Goal: Use online tool/utility: Utilize a website feature to perform a specific function

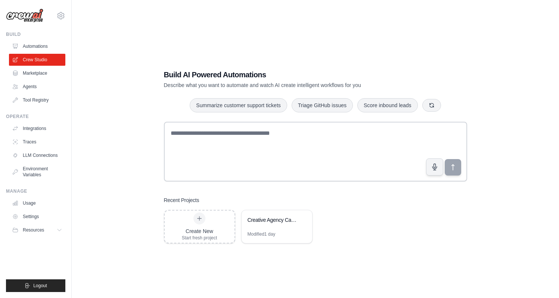
click at [370, 49] on div "Build AI Powered Automations Describe what you want to automate and watch AI cr…" at bounding box center [315, 156] width 463 height 298
click at [273, 222] on div "Creative Agency Campaign Builder" at bounding box center [273, 219] width 51 height 7
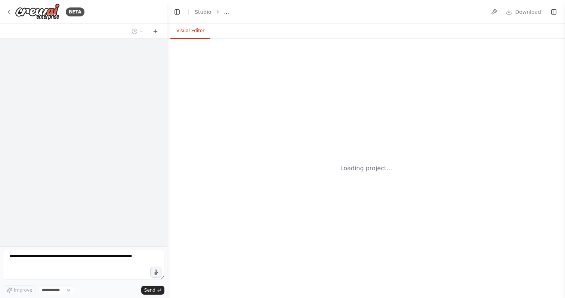
select select "****"
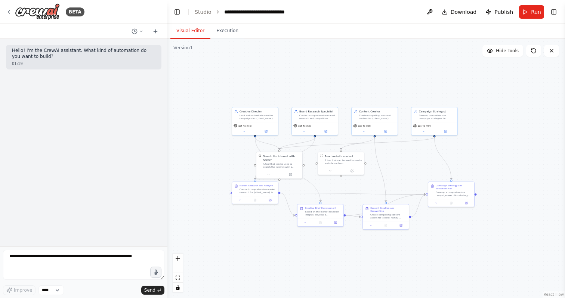
drag, startPoint x: 520, startPoint y: 110, endPoint x: 419, endPoint y: 63, distance: 111.6
click at [419, 63] on div ".deletable-edge-delete-btn { width: 20px; height: 20px; border: 0px solid #ffff…" at bounding box center [365, 168] width 397 height 259
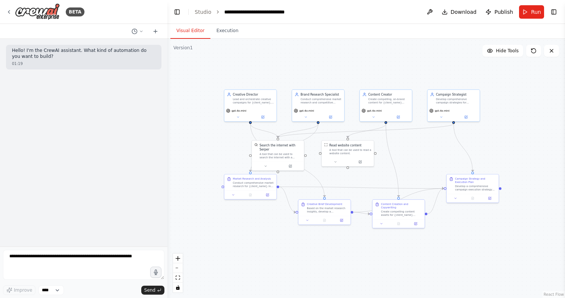
drag, startPoint x: 437, startPoint y: 80, endPoint x: 472, endPoint y: 80, distance: 34.7
click at [472, 80] on div ".deletable-edge-delete-btn { width: 20px; height: 20px; border: 0px solid #ffff…" at bounding box center [365, 168] width 397 height 259
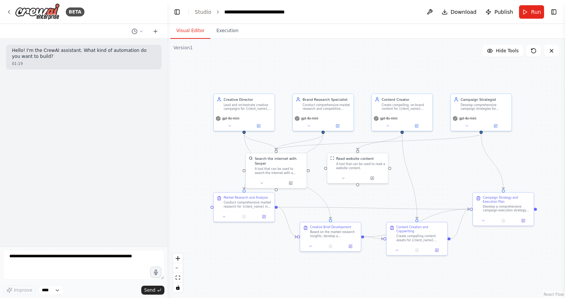
drag, startPoint x: 418, startPoint y: 68, endPoint x: 444, endPoint y: 69, distance: 26.2
click at [444, 69] on div ".deletable-edge-delete-btn { width: 20px; height: 20px; border: 0px solid #ffff…" at bounding box center [365, 168] width 397 height 259
click at [349, 63] on div ".deletable-edge-delete-btn { width: 20px; height: 20px; border: 0px solid #ffff…" at bounding box center [365, 168] width 397 height 259
click at [530, 12] on button "Run" at bounding box center [531, 11] width 25 height 13
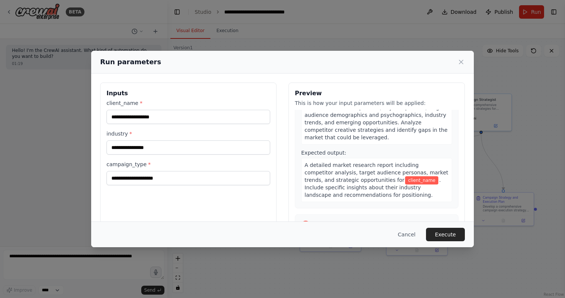
scroll to position [63, 0]
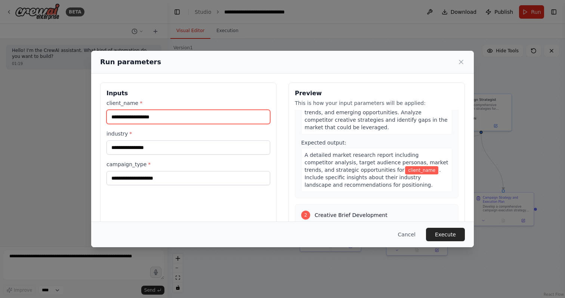
click at [151, 116] on input "client_name *" at bounding box center [188, 117] width 164 height 14
type input "**********"
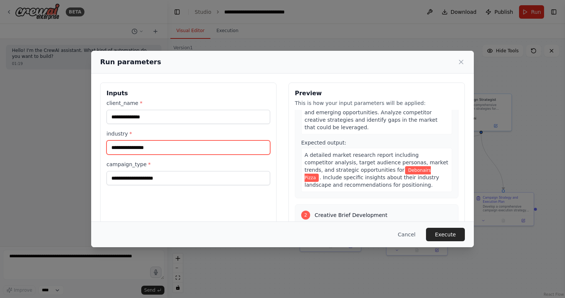
click at [143, 145] on input "industry *" at bounding box center [188, 147] width 164 height 14
type input "***"
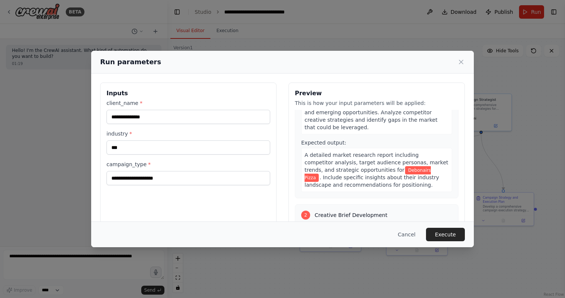
click at [249, 128] on div "**********" at bounding box center [188, 142] width 164 height 86
click at [132, 180] on input "campaign_type *" at bounding box center [188, 178] width 164 height 14
click at [124, 184] on input "campaign_type *" at bounding box center [188, 178] width 164 height 14
click at [134, 214] on div "**********" at bounding box center [188, 171] width 176 height 177
click at [136, 205] on div "**********" at bounding box center [188, 171] width 176 height 177
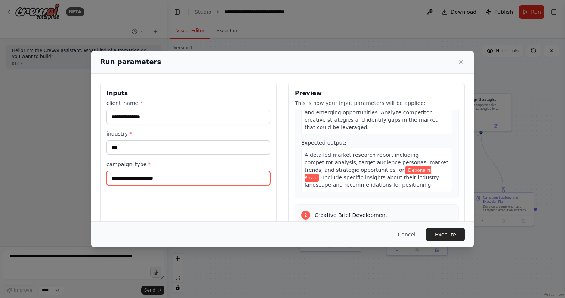
click at [141, 179] on input "campaign_type *" at bounding box center [188, 178] width 164 height 14
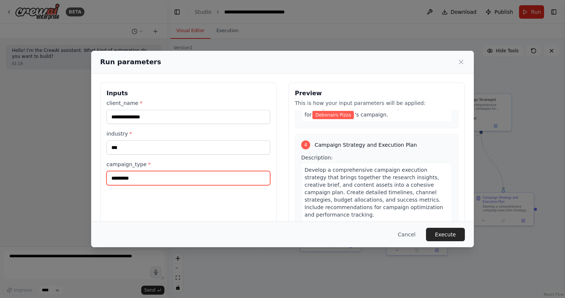
scroll to position [474, 0]
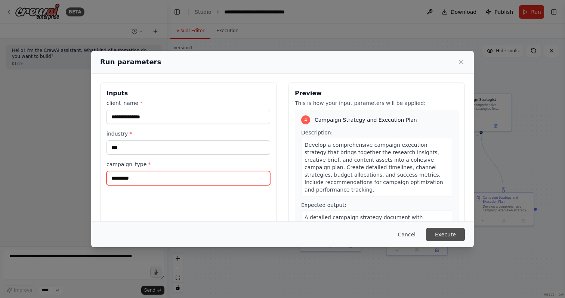
type input "*********"
click at [447, 234] on button "Execute" at bounding box center [445, 234] width 39 height 13
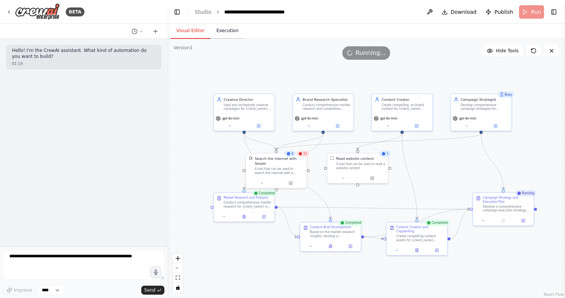
click at [223, 30] on button "Execution" at bounding box center [227, 31] width 34 height 16
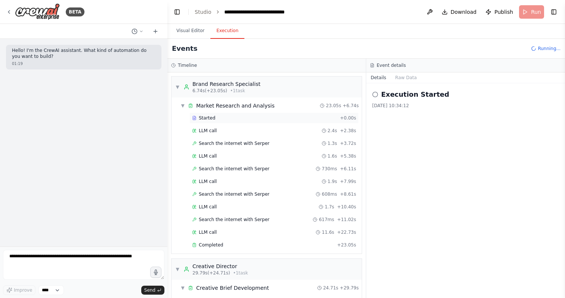
click at [214, 117] on span "Started" at bounding box center [207, 118] width 16 height 6
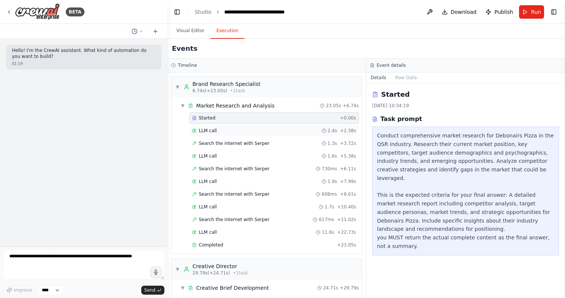
click at [214, 128] on span "LLM call" at bounding box center [208, 131] width 18 height 6
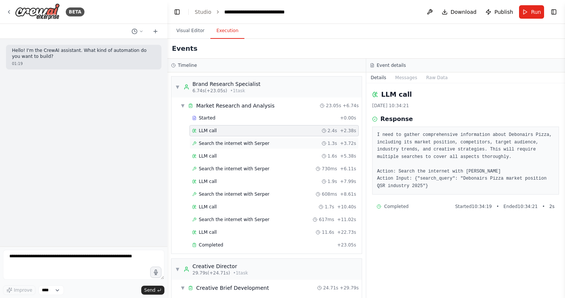
click at [239, 142] on span "Search the internet with Serper" at bounding box center [234, 143] width 71 height 6
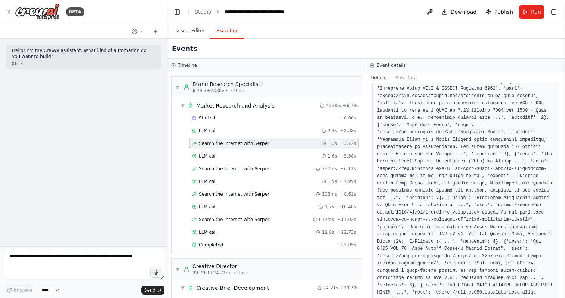
scroll to position [260, 0]
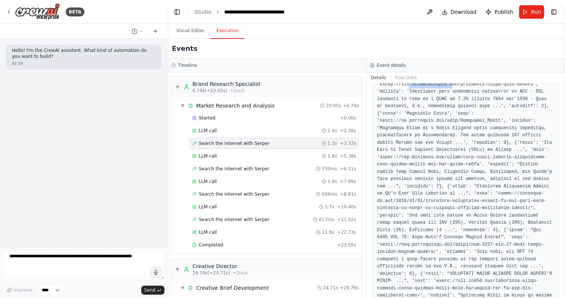
drag, startPoint x: 430, startPoint y: 98, endPoint x: 475, endPoint y: 98, distance: 44.8
click at [475, 98] on pre at bounding box center [465, 157] width 177 height 459
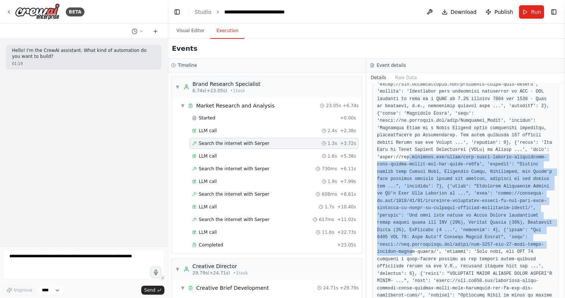
drag, startPoint x: 431, startPoint y: 175, endPoint x: 473, endPoint y: 265, distance: 99.1
click at [473, 265] on pre at bounding box center [465, 157] width 177 height 459
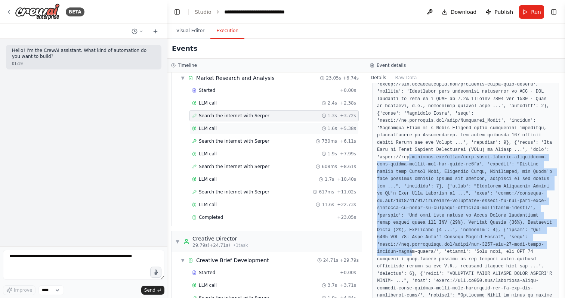
scroll to position [42, 0]
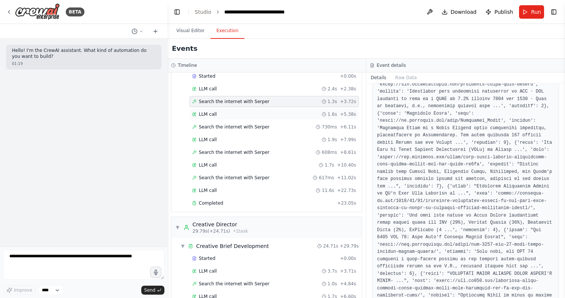
click at [222, 113] on div "LLM call 1.6s + 5.38s" at bounding box center [274, 114] width 164 height 6
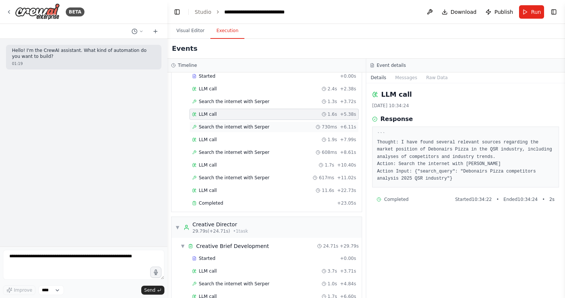
click at [250, 128] on span "Search the internet with Serper" at bounding box center [234, 127] width 71 height 6
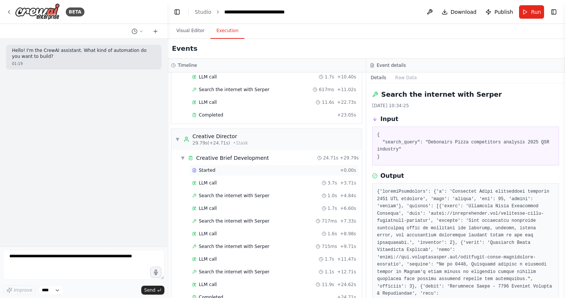
scroll to position [0, 0]
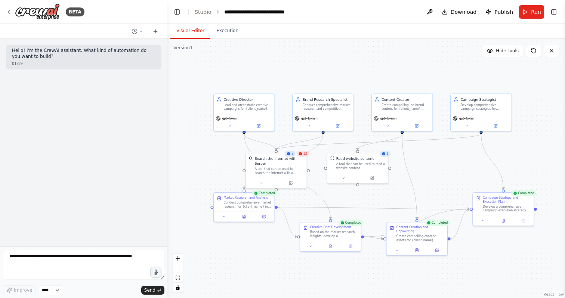
click at [190, 31] on button "Visual Editor" at bounding box center [190, 31] width 40 height 16
